Goal: Find specific page/section: Find specific page/section

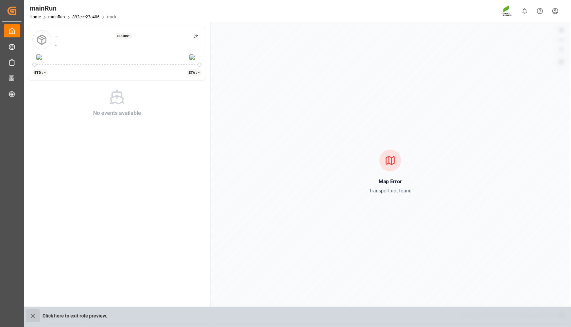
click at [31, 315] on icon "close role preview" at bounding box center [32, 315] width 7 height 7
